Goal: Check status: Check status

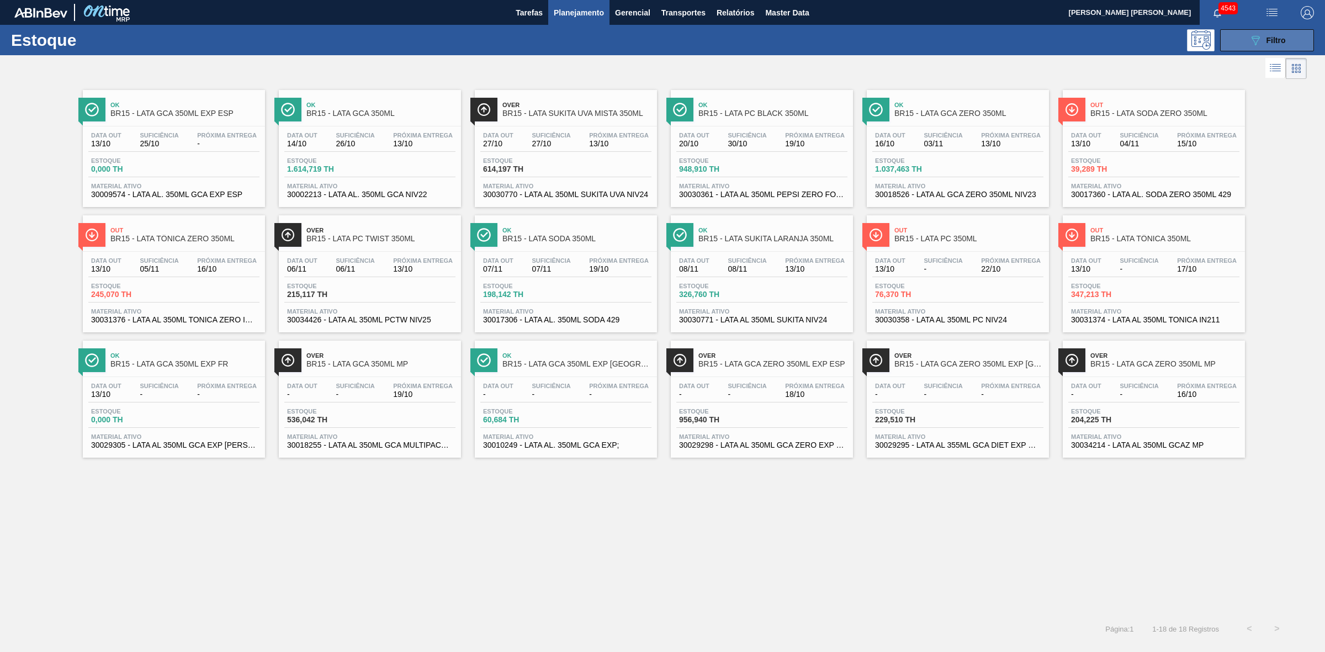
click at [1246, 40] on button "089F7B8B-B2A5-4AFE-B5C0-19BA573D28AC Filtro" at bounding box center [1267, 40] width 94 height 22
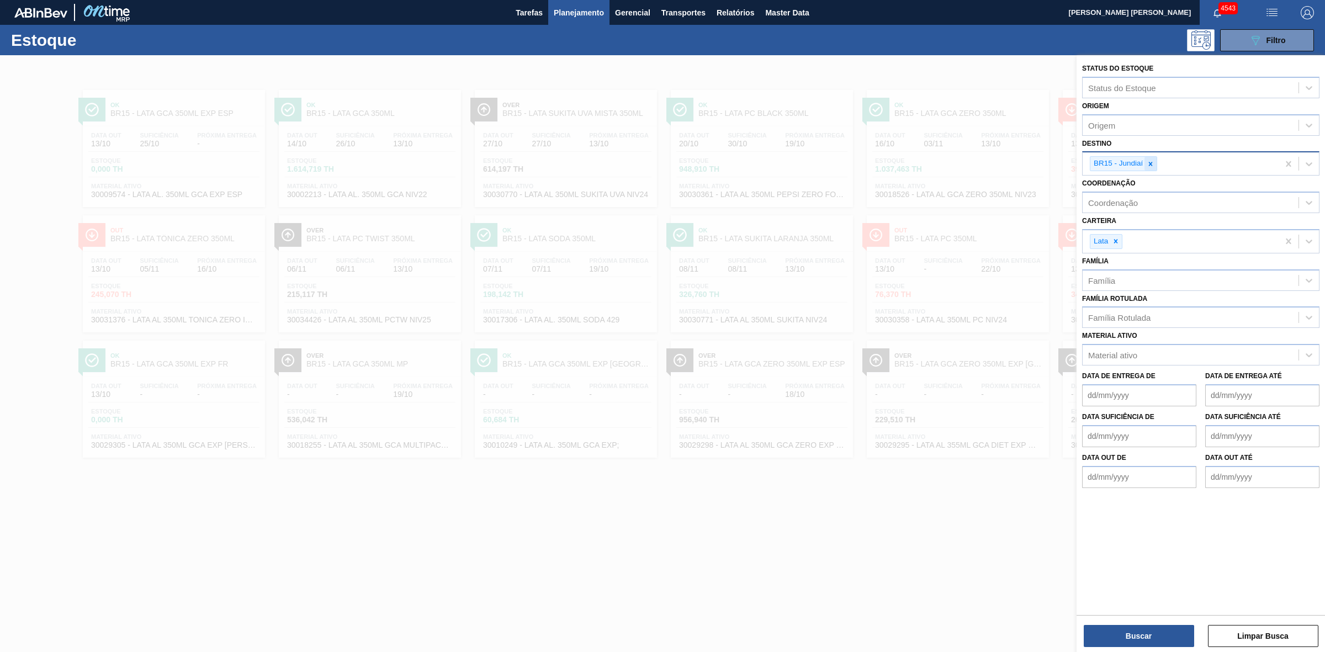
click at [1151, 166] on icon at bounding box center [1150, 164] width 8 height 8
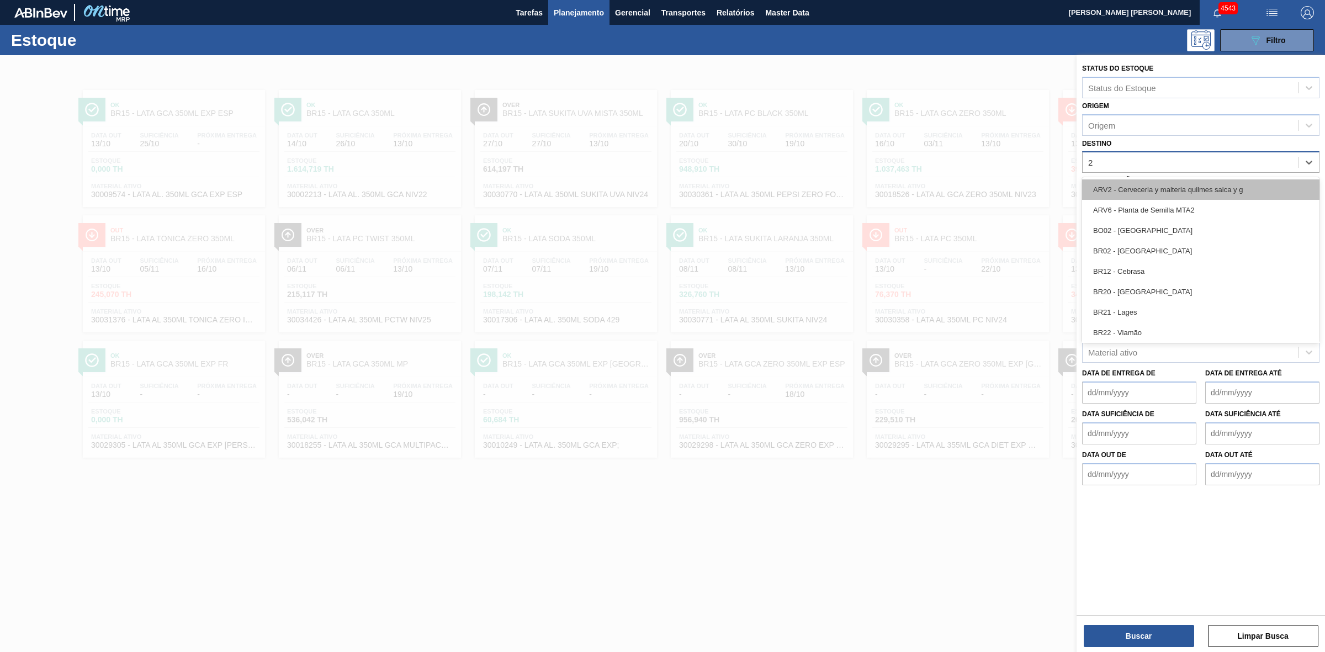
type input "21"
click at [1129, 194] on div "BR21 - Lages" at bounding box center [1200, 189] width 237 height 20
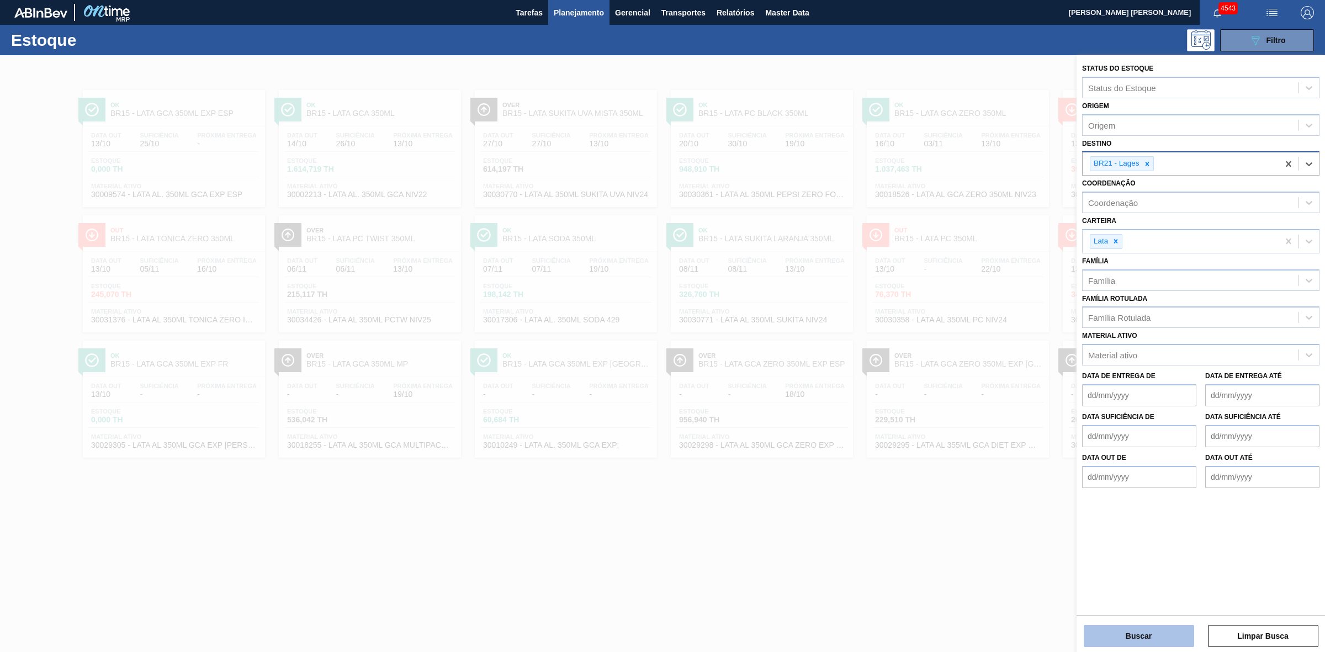
click at [1141, 632] on button "Buscar" at bounding box center [1138, 636] width 110 height 22
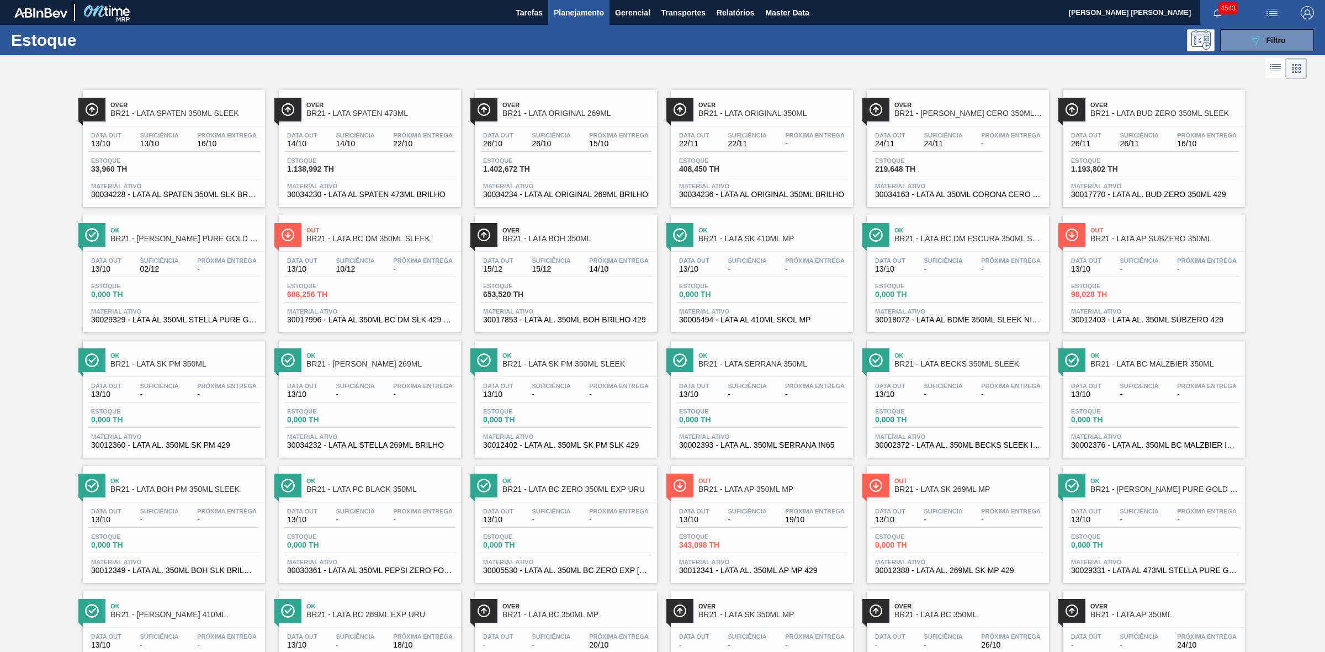
click at [816, 70] on div at bounding box center [653, 68] width 1306 height 26
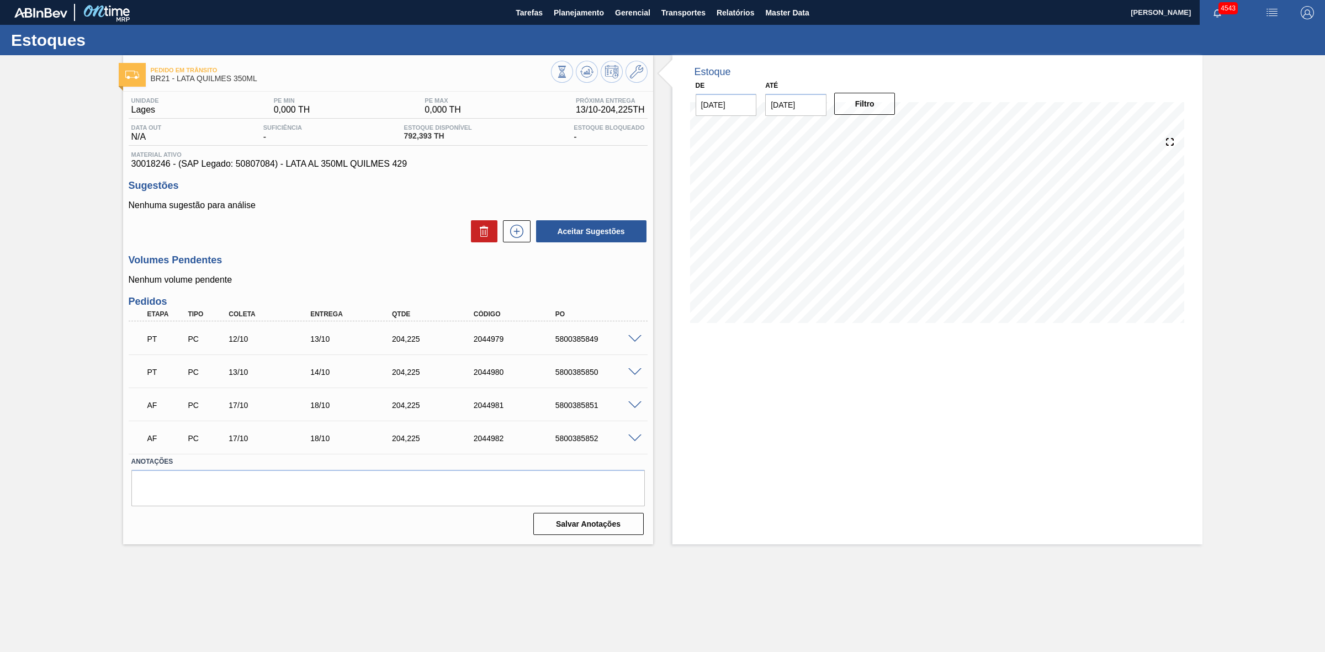
click at [632, 338] on span at bounding box center [634, 339] width 13 height 8
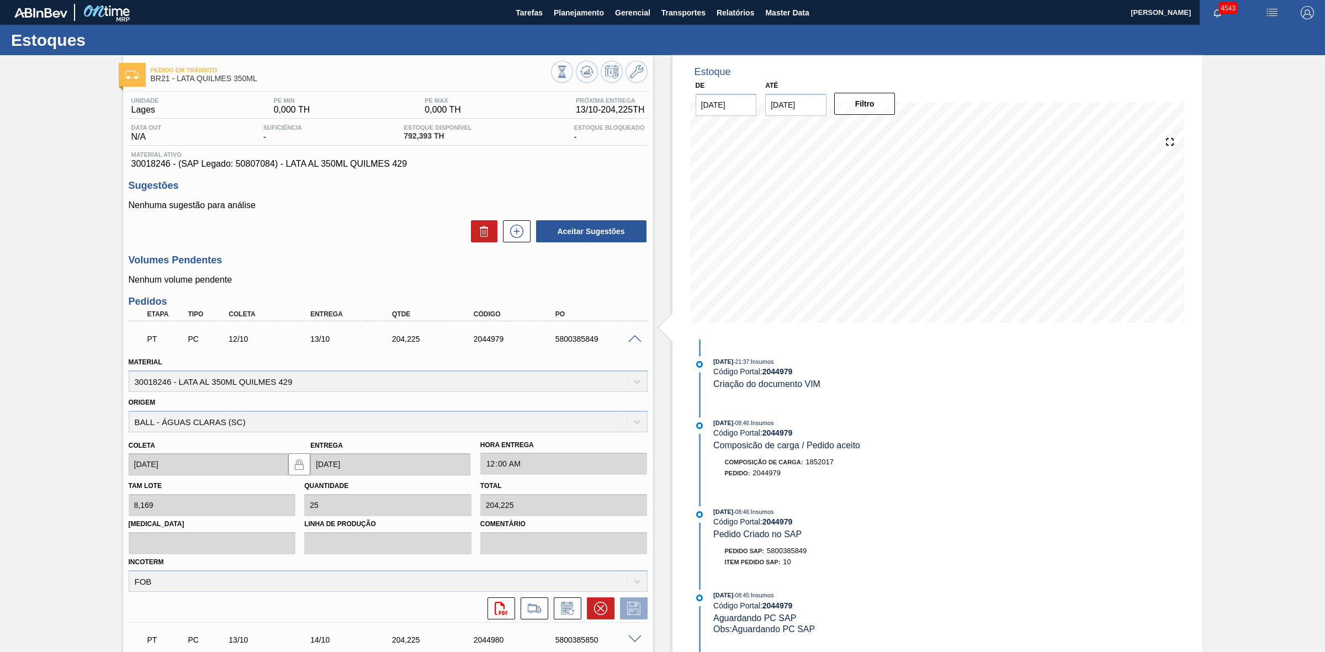
click at [632, 338] on span at bounding box center [634, 339] width 13 height 8
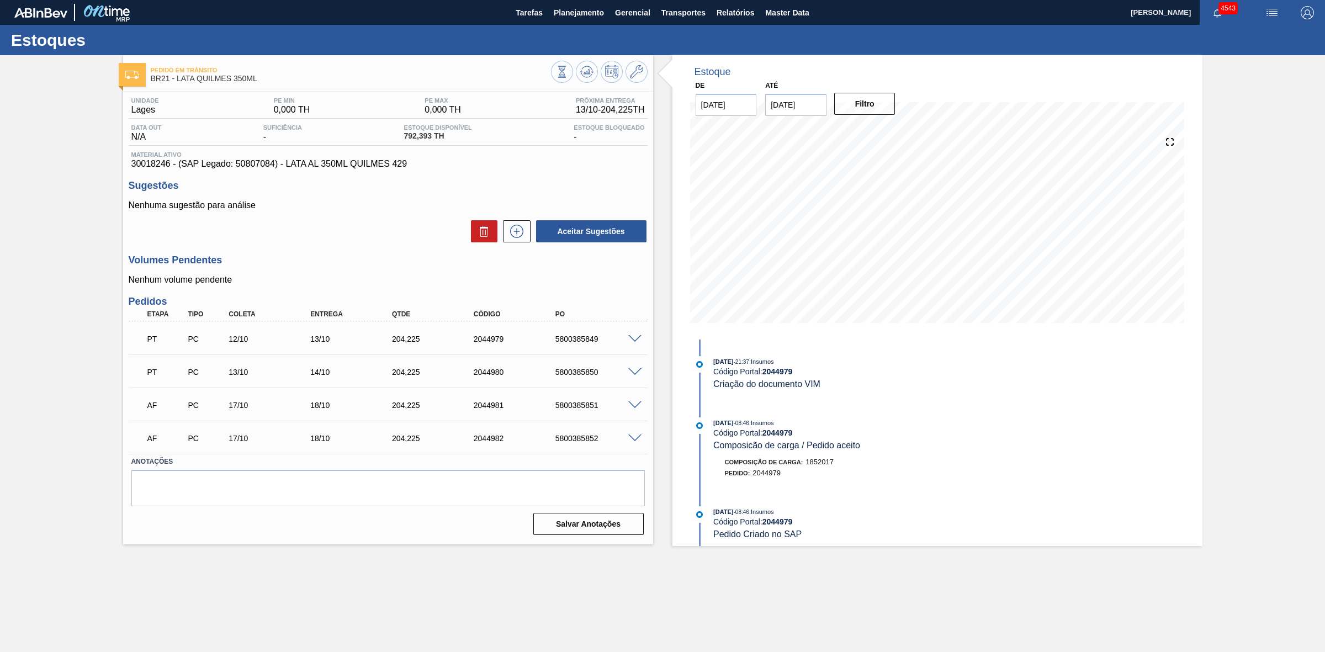
click at [630, 371] on span at bounding box center [634, 372] width 13 height 8
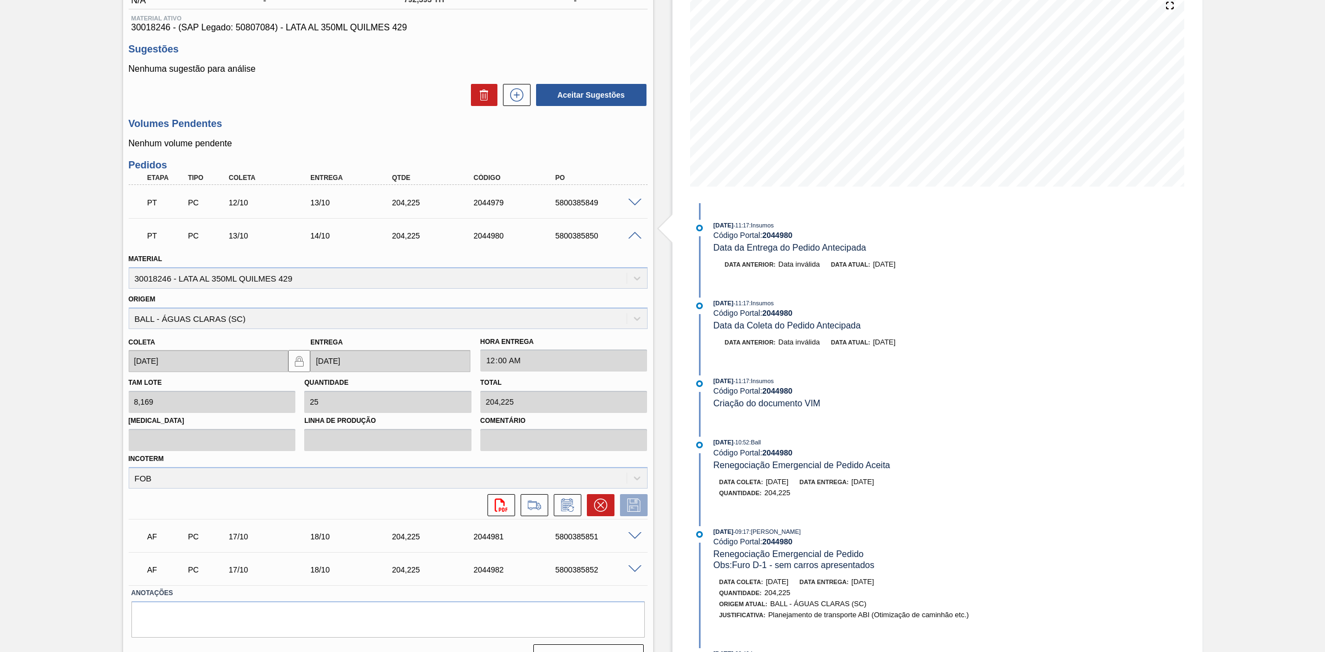
scroll to position [138, 0]
click at [638, 232] on span at bounding box center [634, 234] width 13 height 8
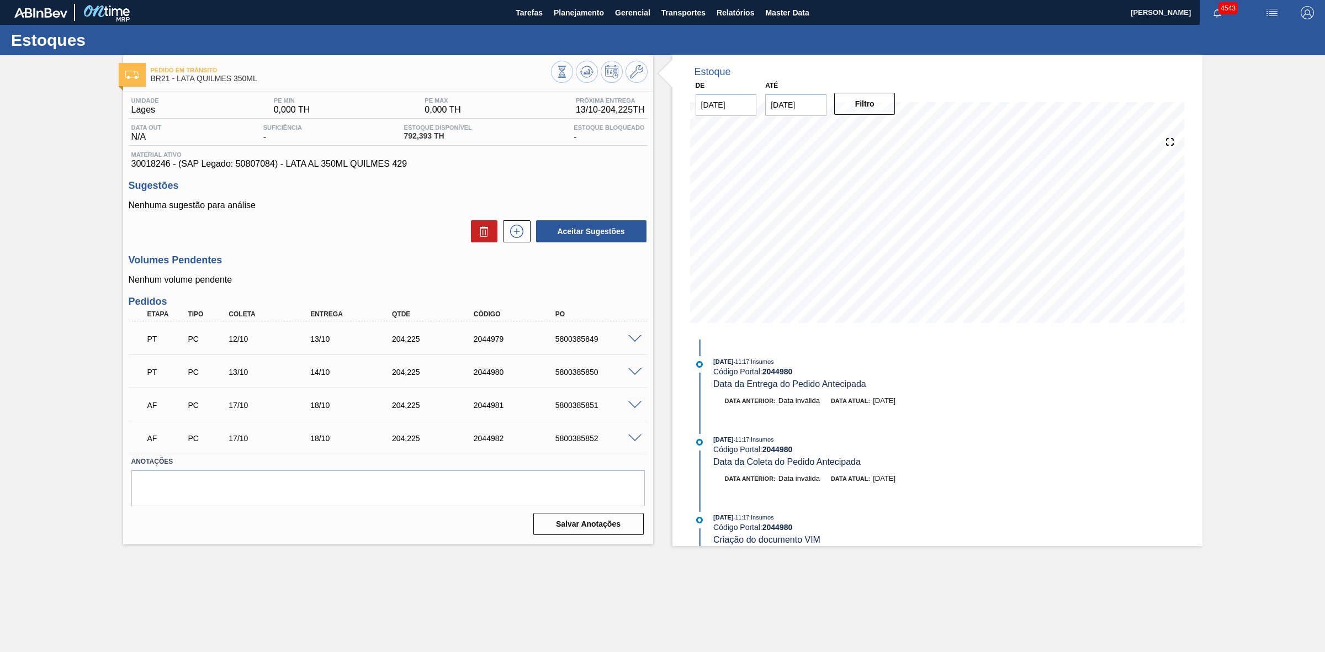
click at [633, 336] on span at bounding box center [634, 339] width 13 height 8
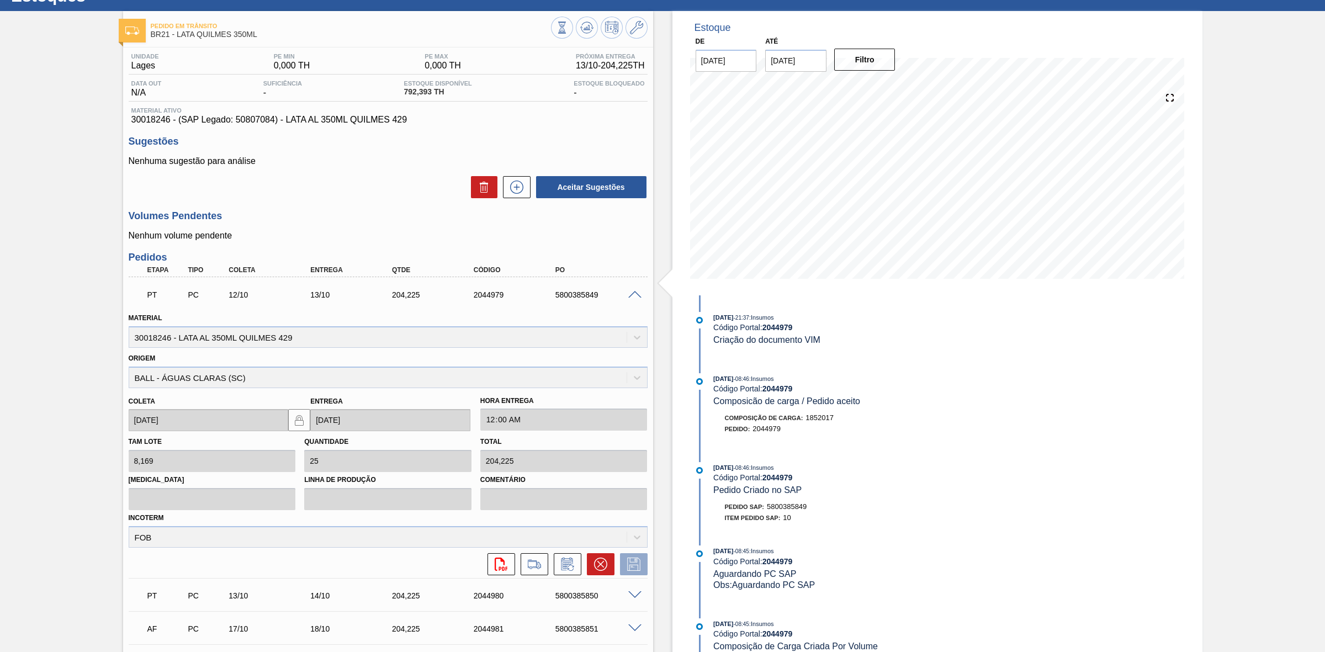
scroll to position [69, 0]
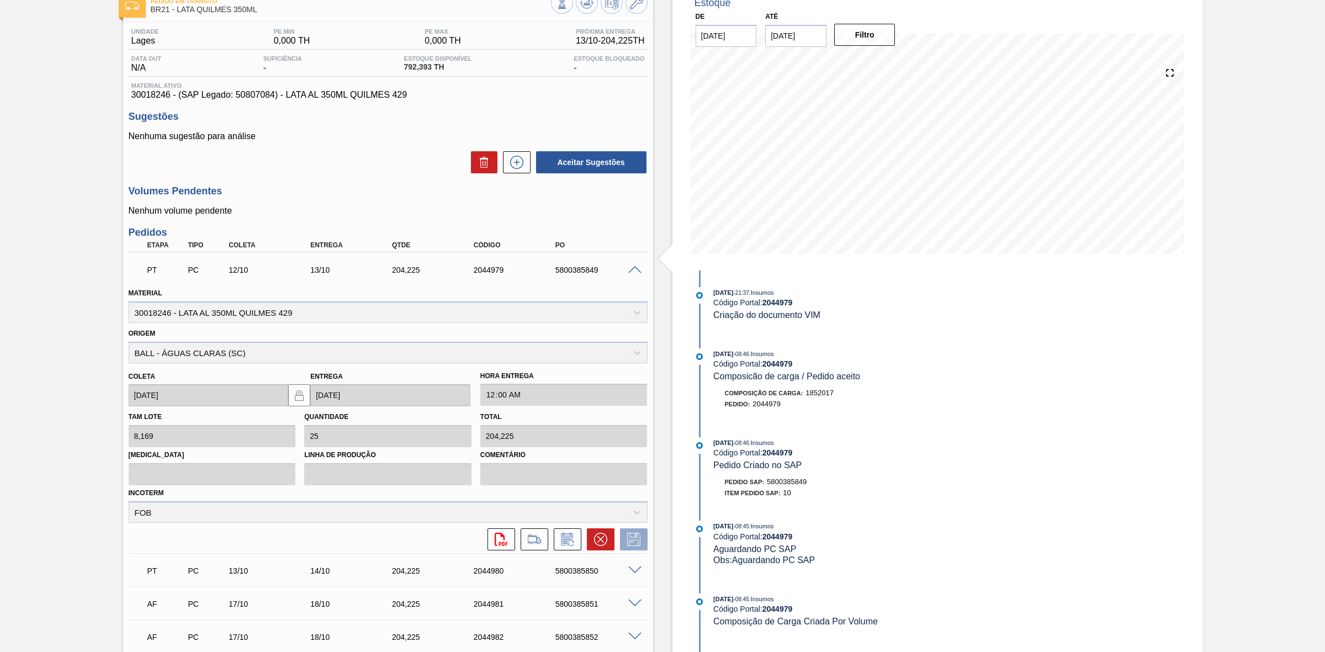
click at [636, 271] on span at bounding box center [634, 270] width 13 height 8
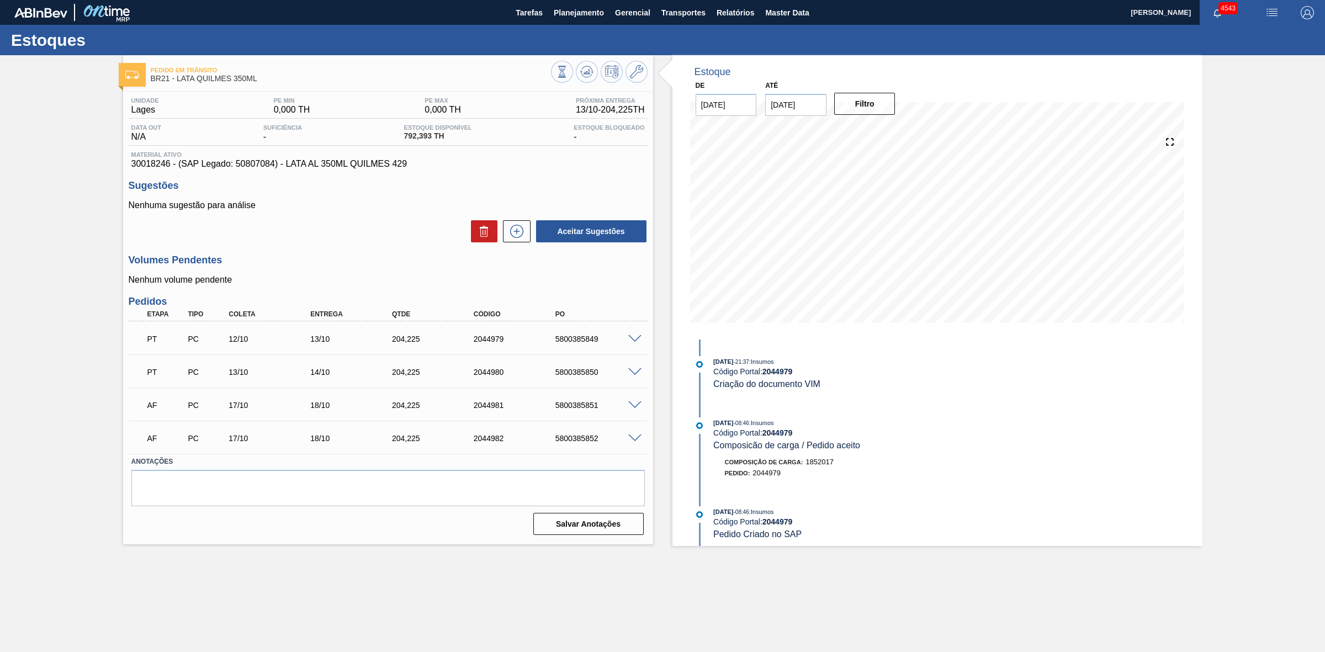
scroll to position [0, 0]
click at [636, 371] on span at bounding box center [634, 372] width 13 height 8
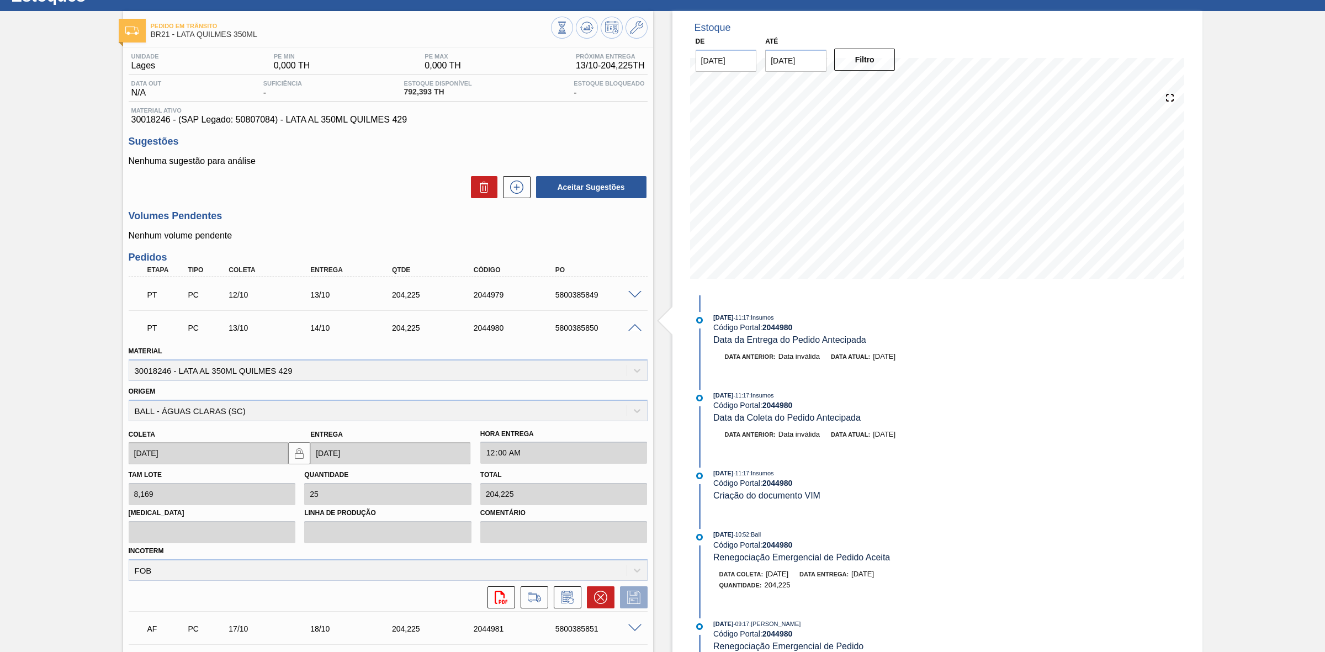
scroll to position [69, 0]
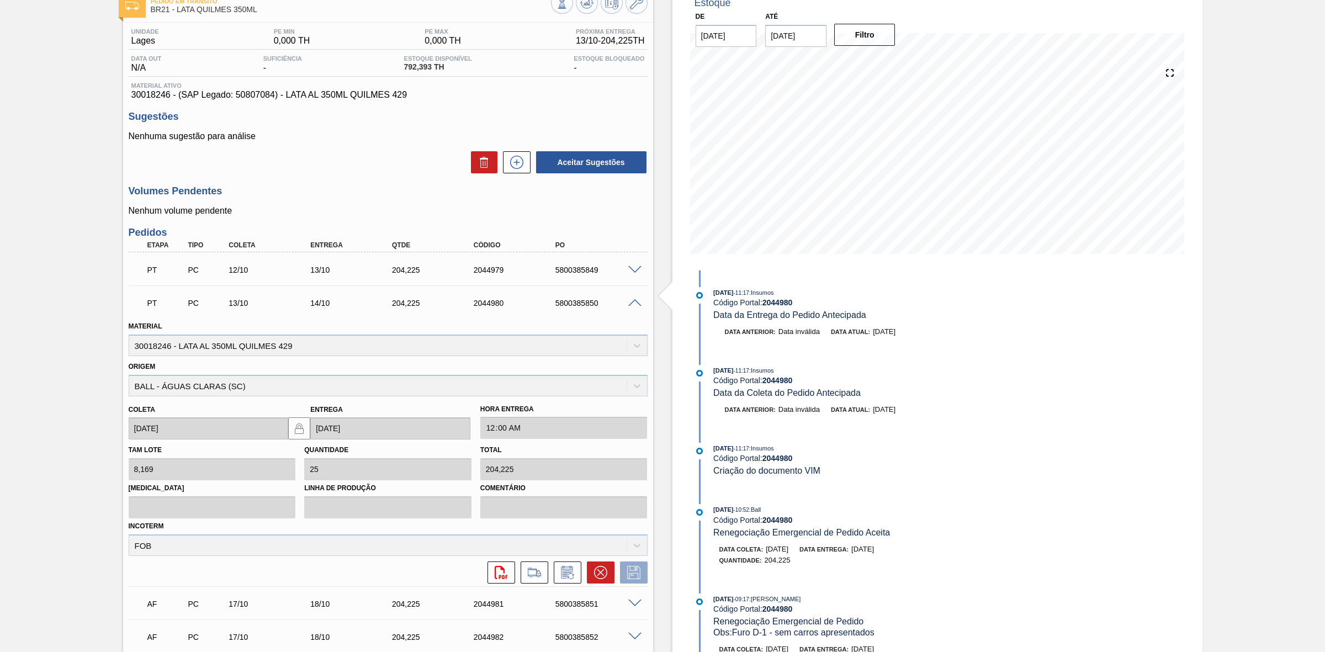
click at [636, 302] on span at bounding box center [634, 303] width 13 height 8
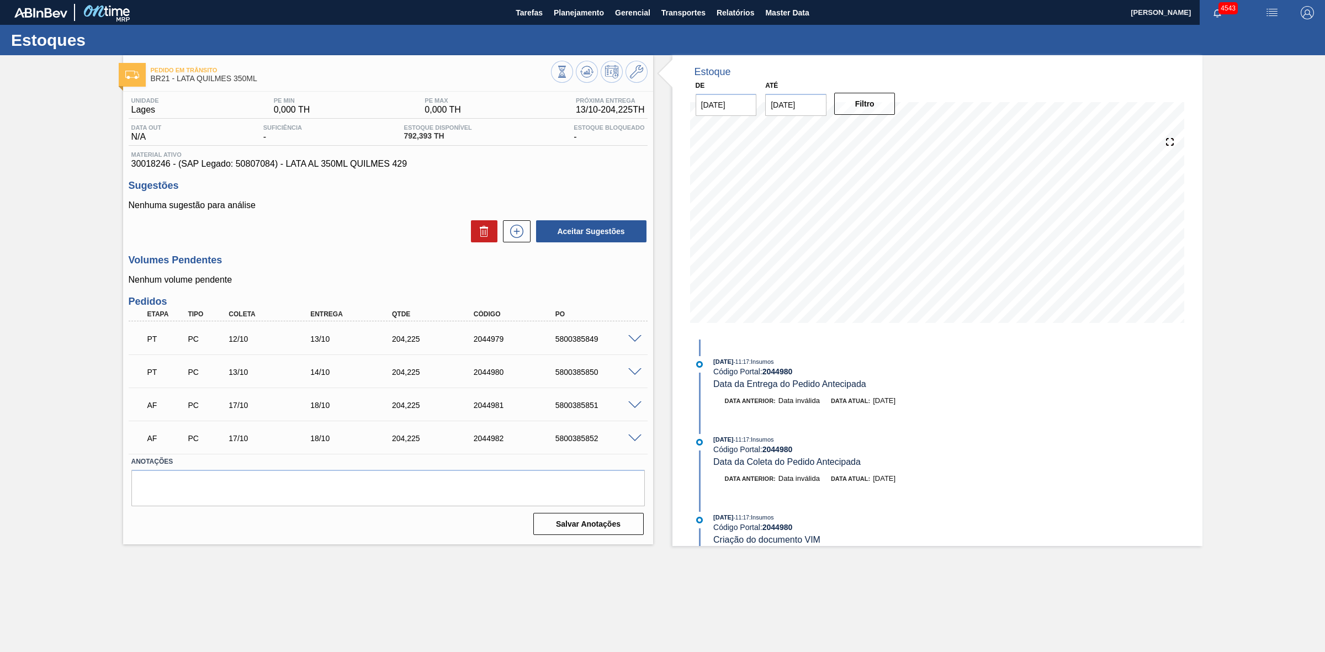
click at [632, 371] on span at bounding box center [634, 372] width 13 height 8
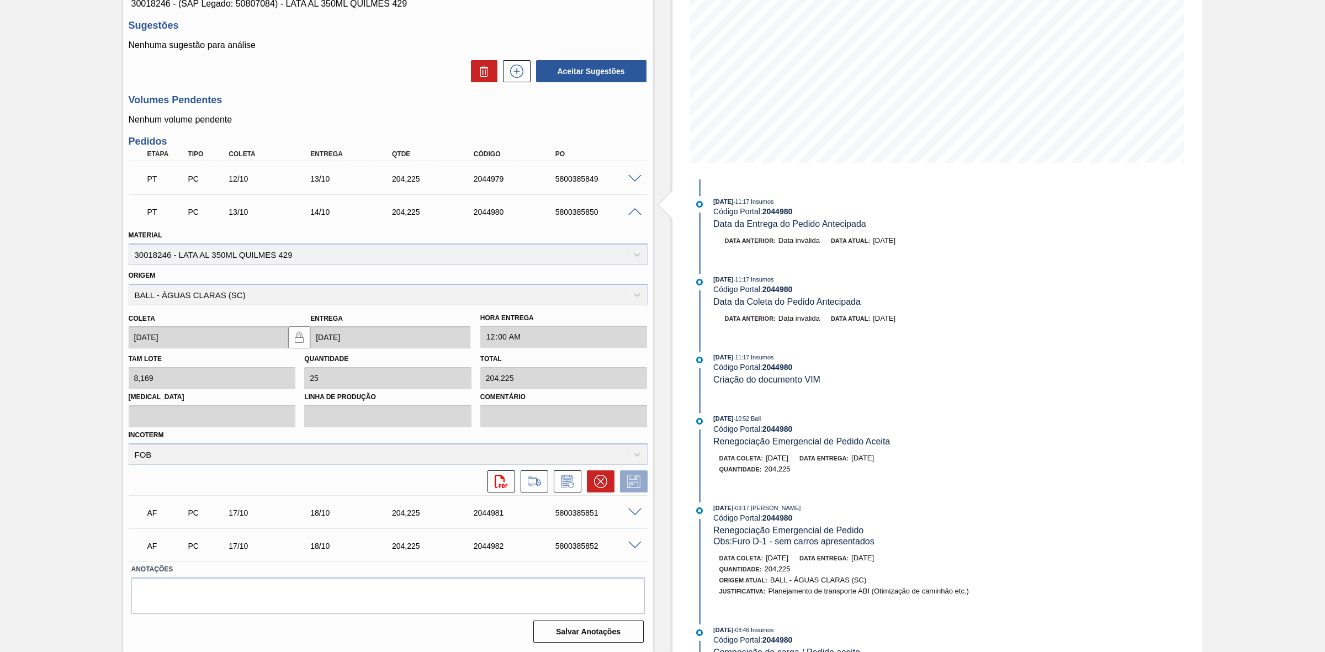
click at [632, 214] on span at bounding box center [634, 212] width 13 height 8
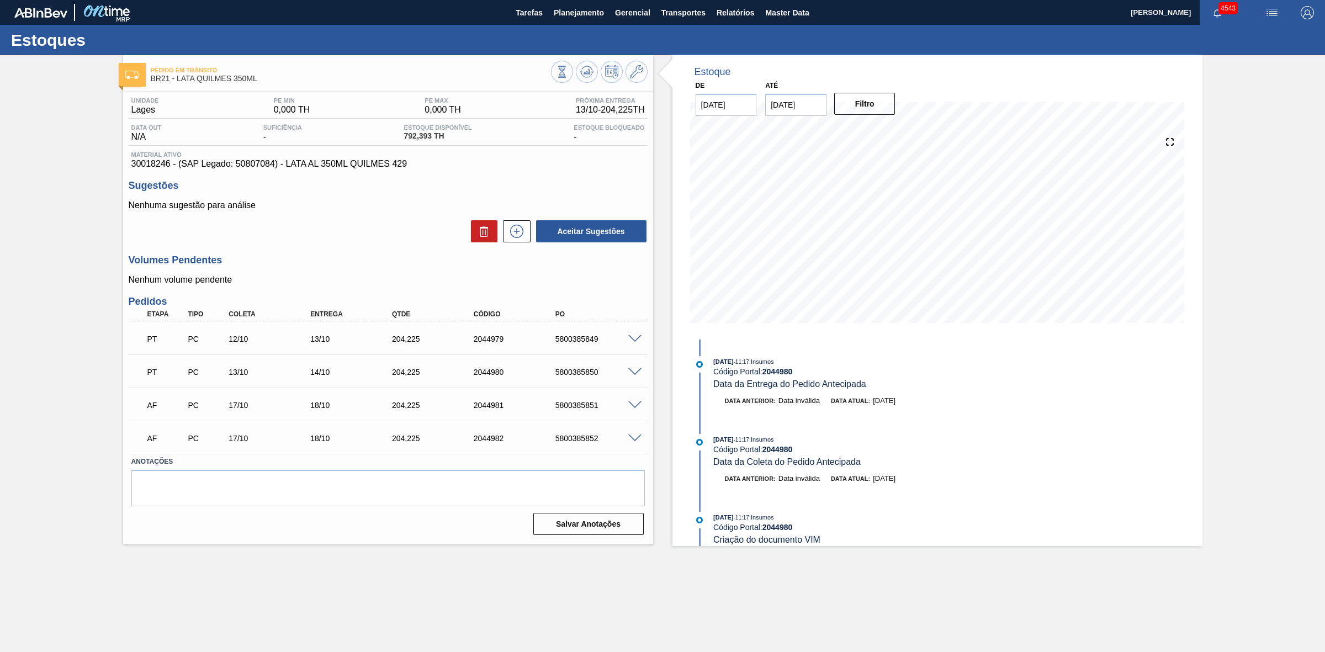
click at [583, 374] on div "5800385850" at bounding box center [598, 372] width 93 height 9
copy div "5800385850"
click at [635, 406] on span at bounding box center [634, 405] width 13 height 8
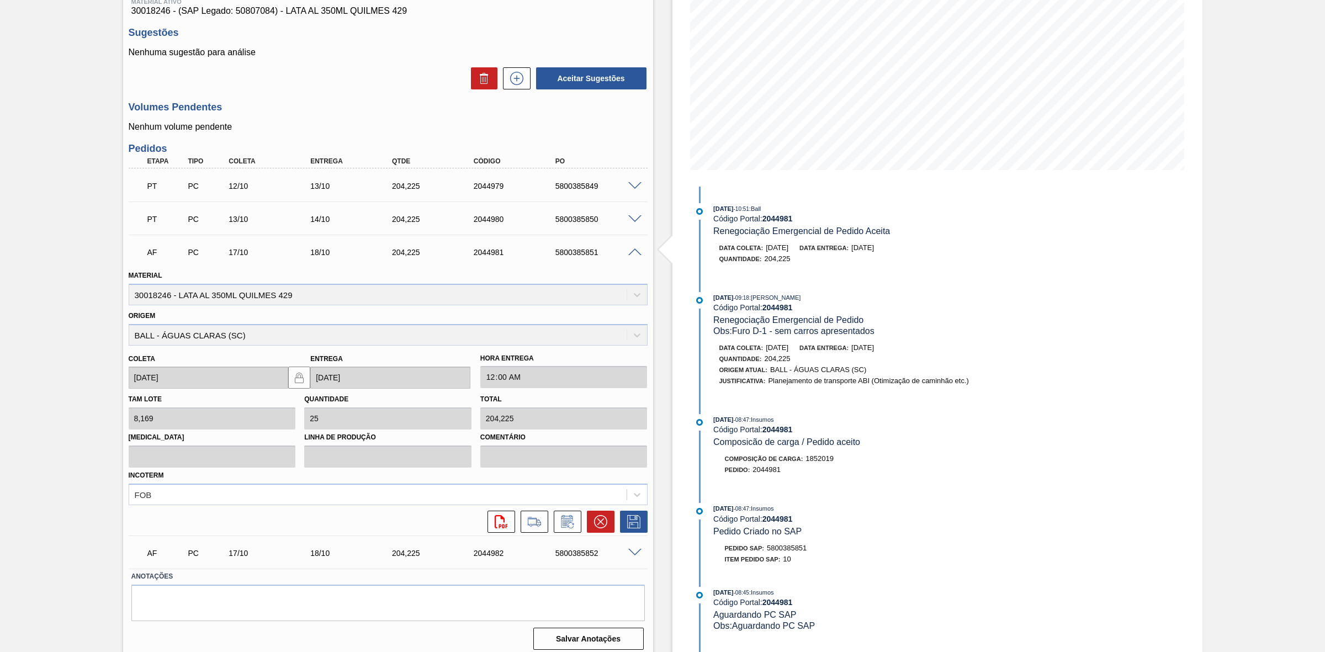
scroll to position [160, 0]
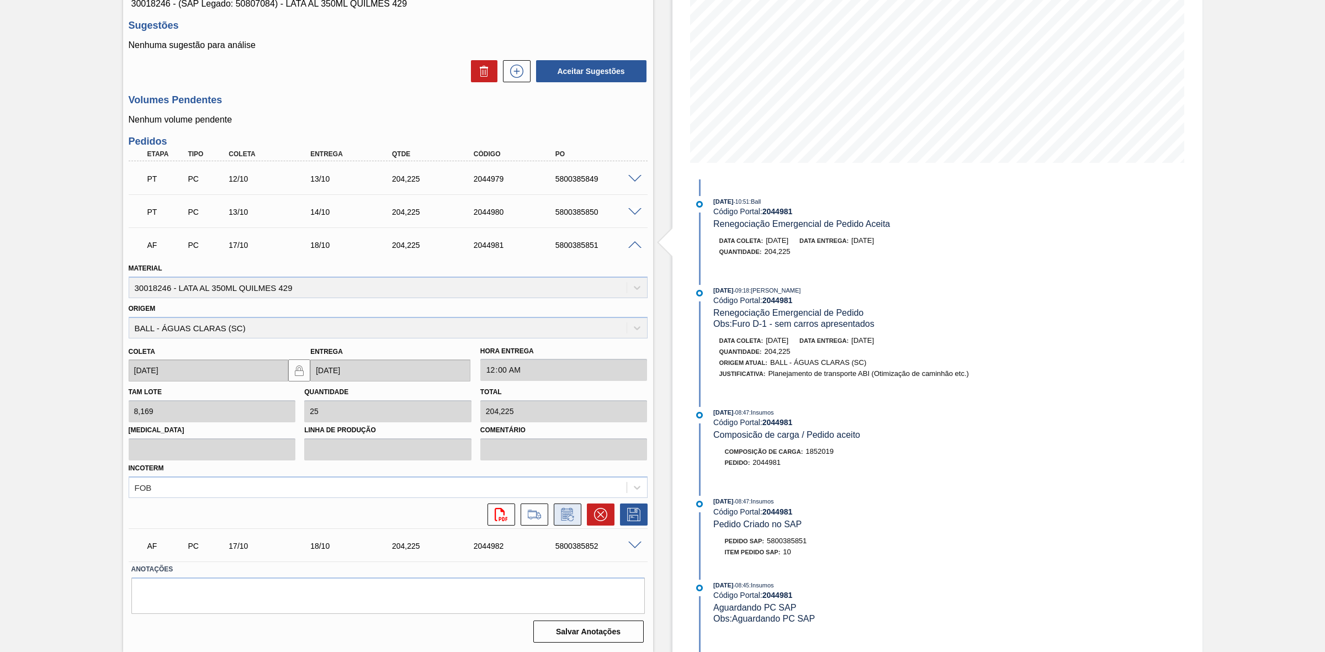
click at [565, 513] on icon at bounding box center [566, 515] width 8 height 7
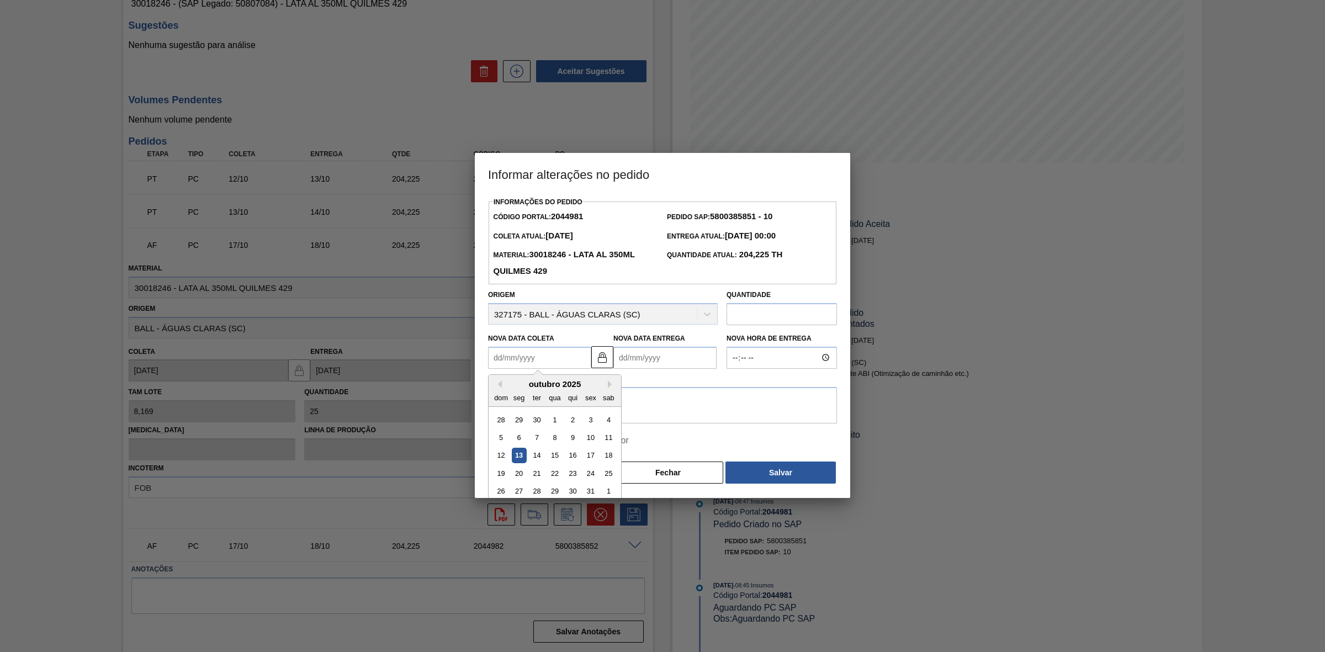
click at [536, 359] on Coleta2044981 "Nova Data Coleta" at bounding box center [539, 358] width 103 height 22
click at [520, 453] on div "13" at bounding box center [519, 455] width 15 height 15
type Coleta2044981 "13/10/2025"
type Entrega2044981 "14/10/2025"
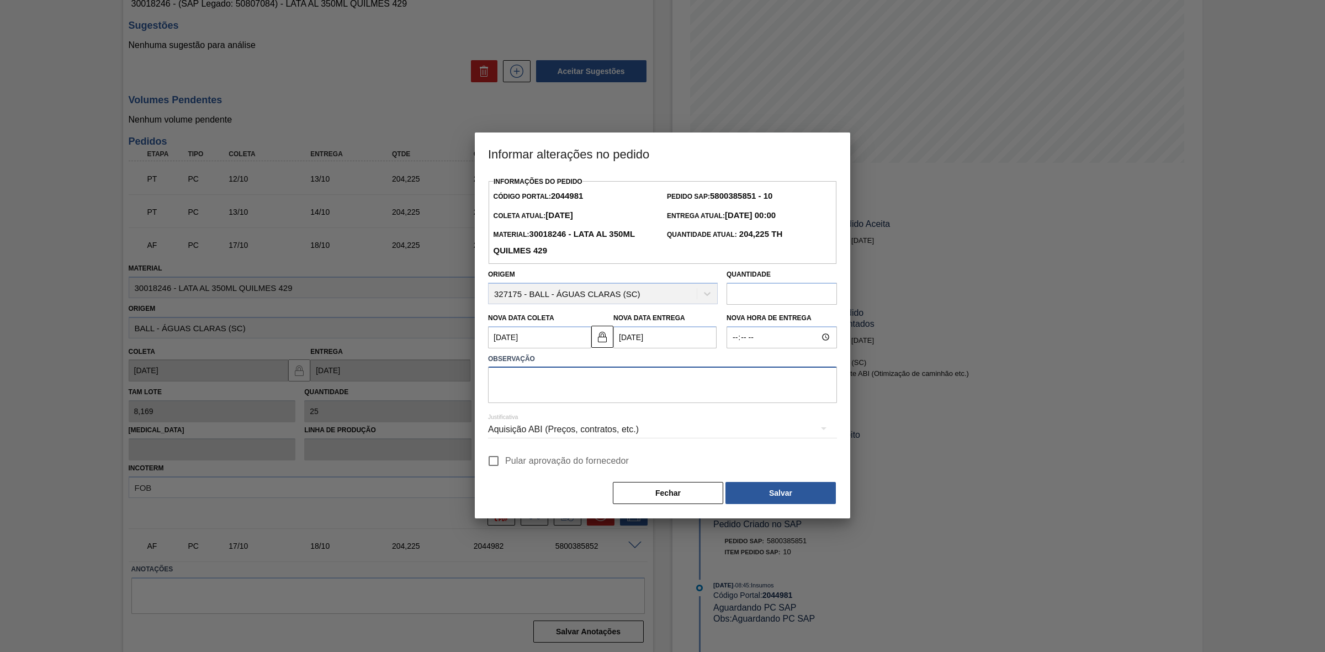
click at [572, 388] on textarea at bounding box center [662, 384] width 349 height 36
type textarea "Lata carregada - ajuste de data pra liberar carregamento"
click at [581, 435] on div "Aquisição ABI (Preços, contratos, etc.)" at bounding box center [662, 429] width 349 height 31
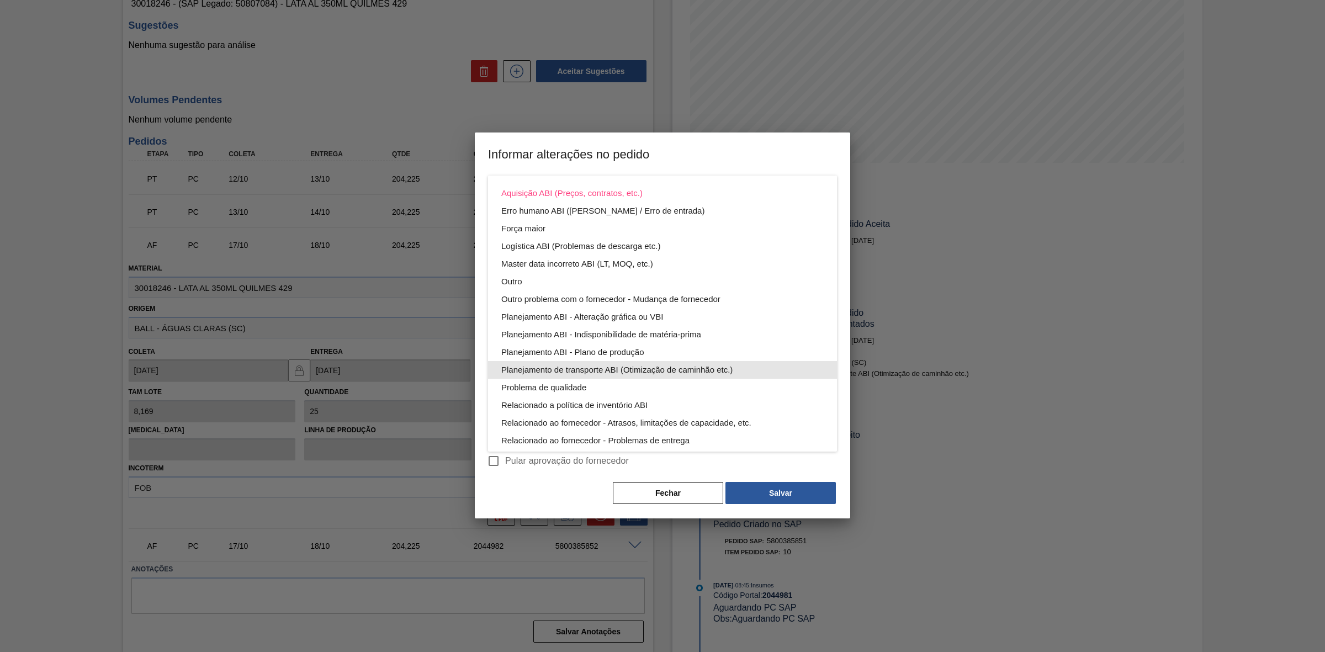
click at [634, 367] on div "Planejamento de transporte ABI (Otimização de caminhão etc.)" at bounding box center [662, 370] width 322 height 18
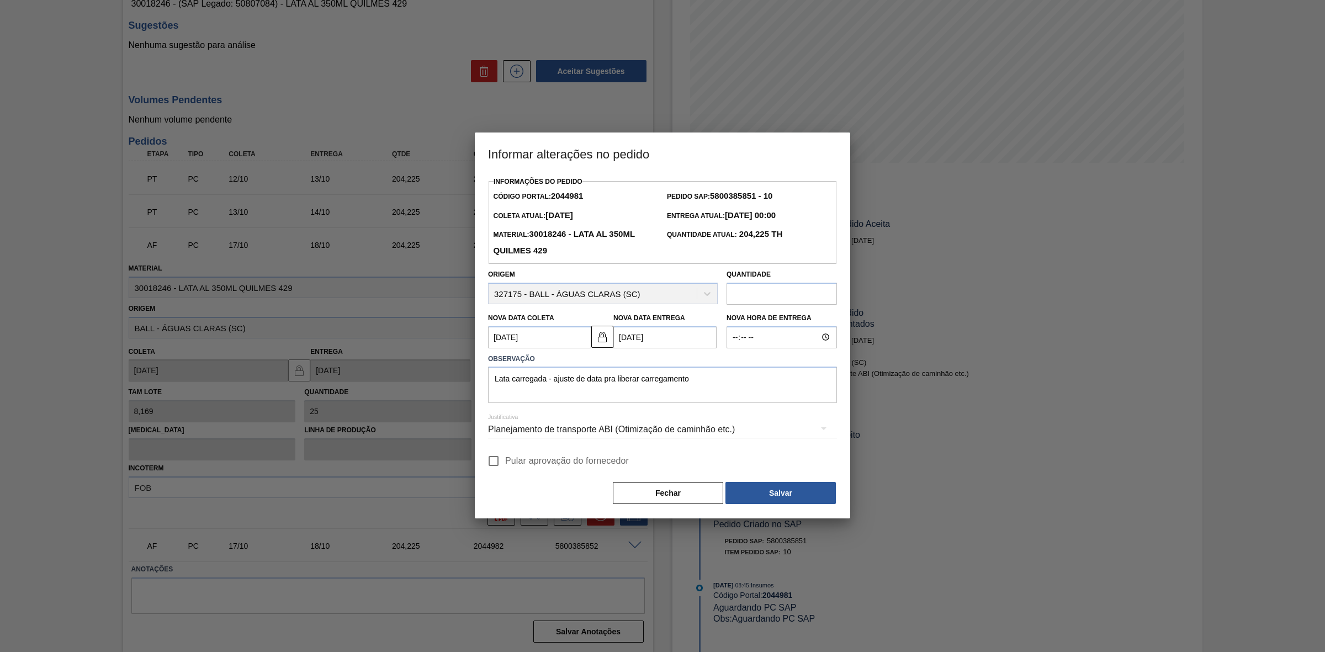
click at [493, 460] on input "Pular aprovação do fornecedor" at bounding box center [493, 460] width 23 height 23
checkbox input "true"
click at [765, 491] on button "Salvar" at bounding box center [780, 493] width 110 height 22
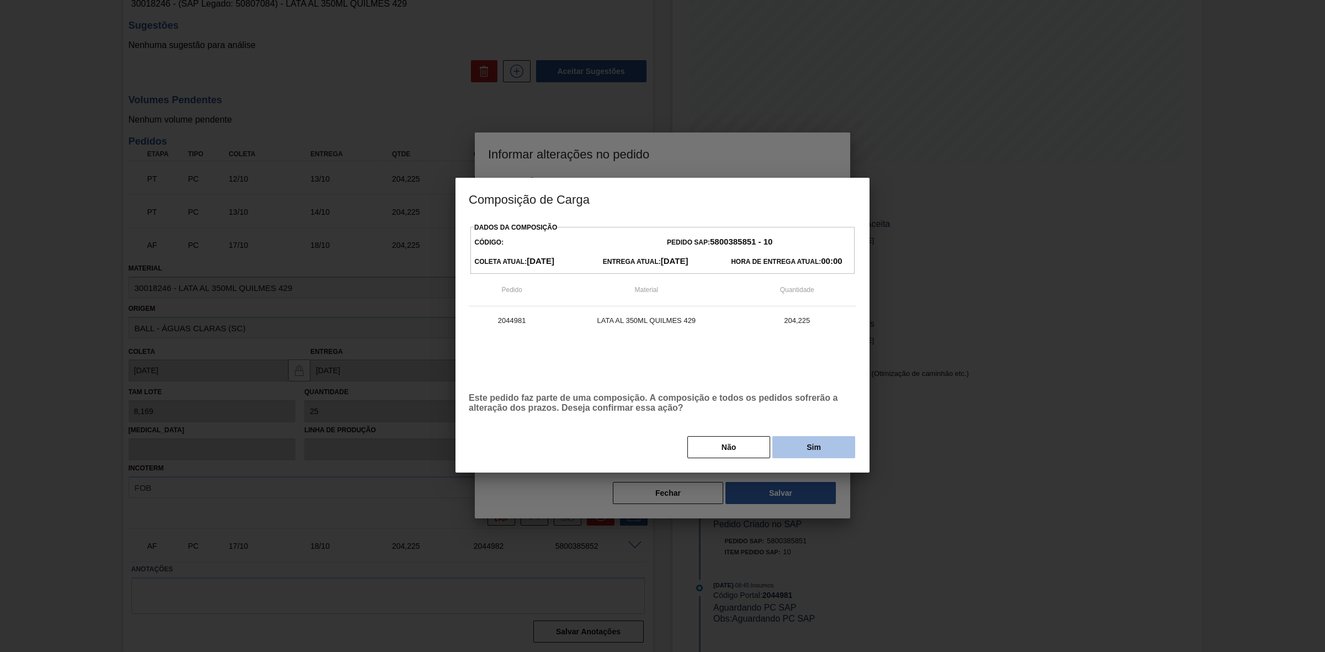
click at [795, 456] on button "Sim" at bounding box center [813, 447] width 83 height 22
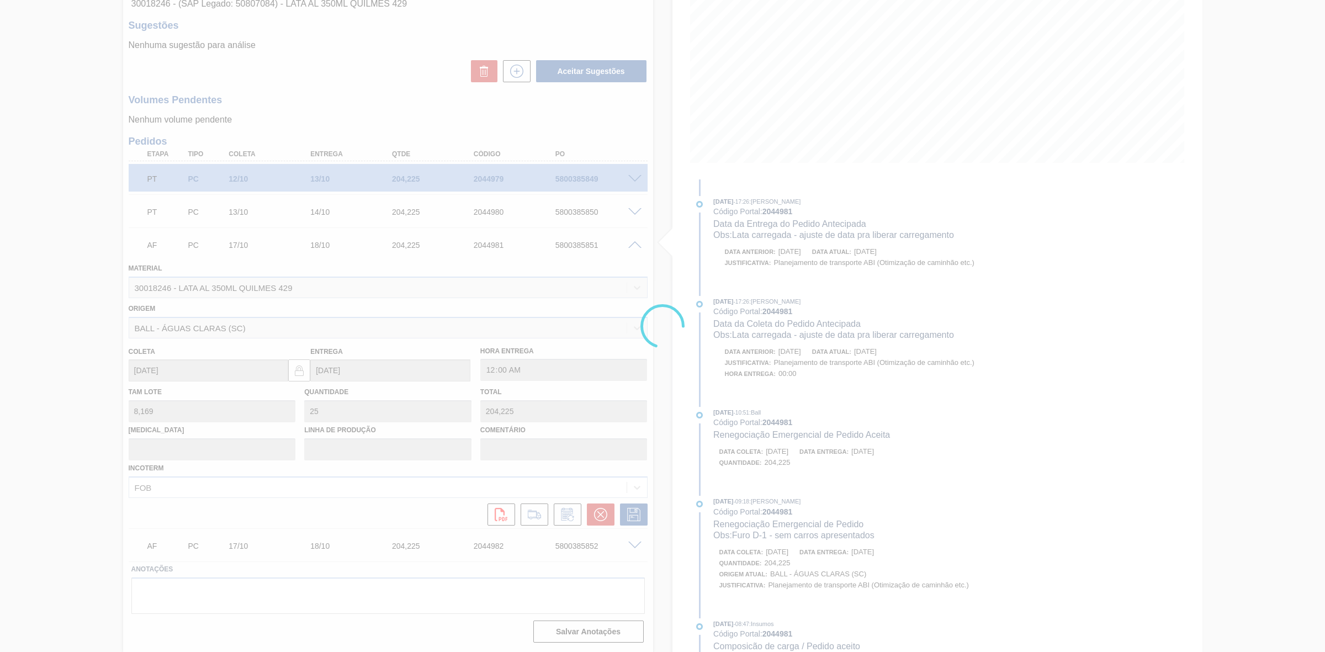
type input "Lata carregada - ajuste de data pra liberar carregamento"
type input "13/10/2025"
type input "14/10/2025"
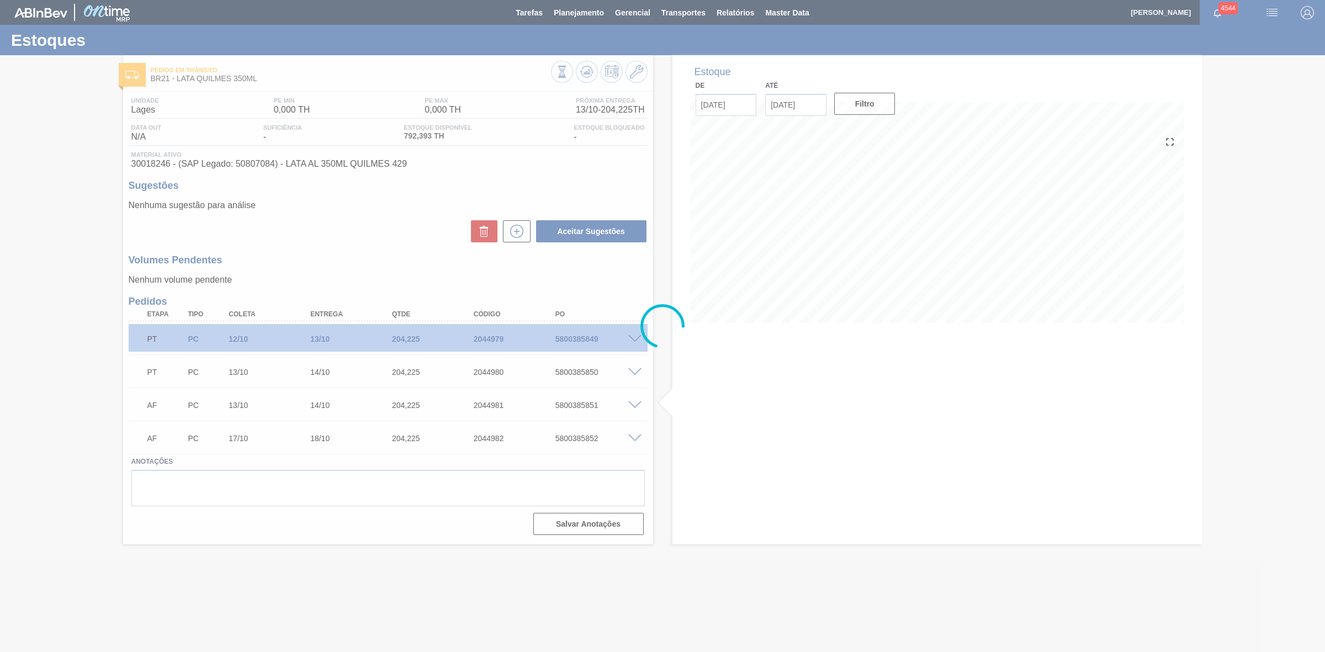
scroll to position [0, 0]
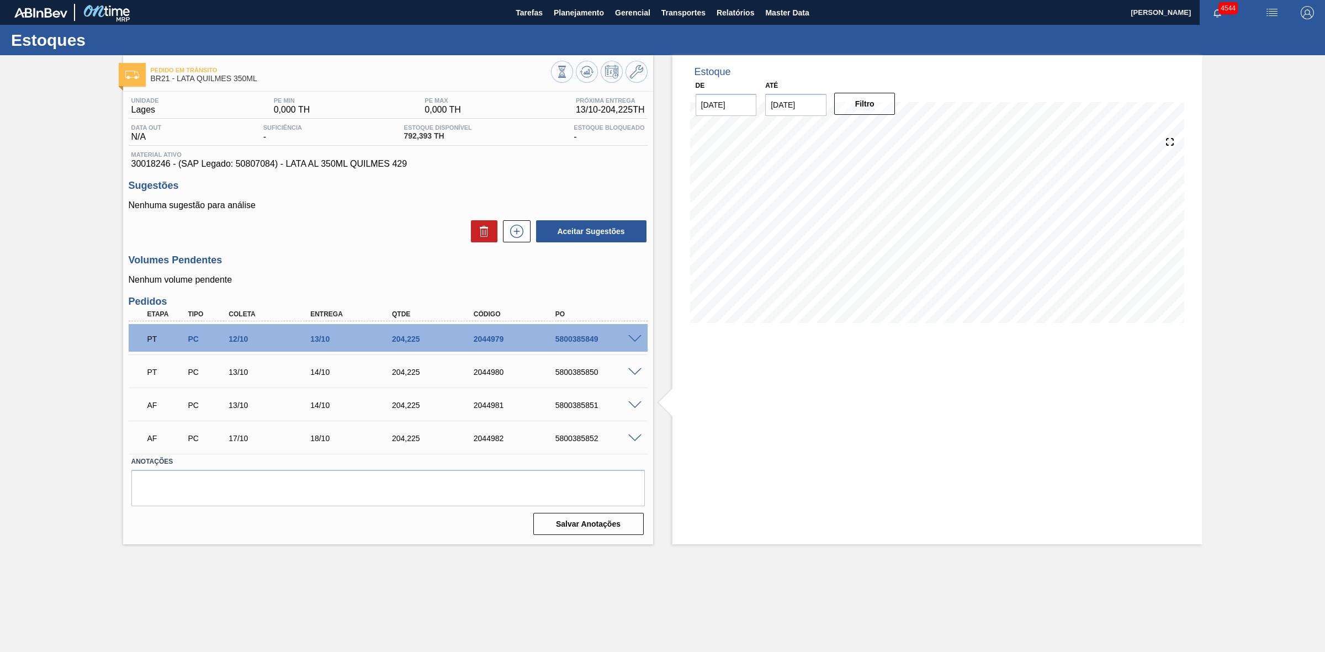
drag, startPoint x: 1149, startPoint y: 426, endPoint x: 1086, endPoint y: 332, distance: 113.0
click at [1148, 423] on div "Estoque De 13/10/2025 Até 04/11/2025 Filtro 01/11 Projeção de Estoque 1,609.293…" at bounding box center [937, 299] width 530 height 489
